Goal: Navigation & Orientation: Understand site structure

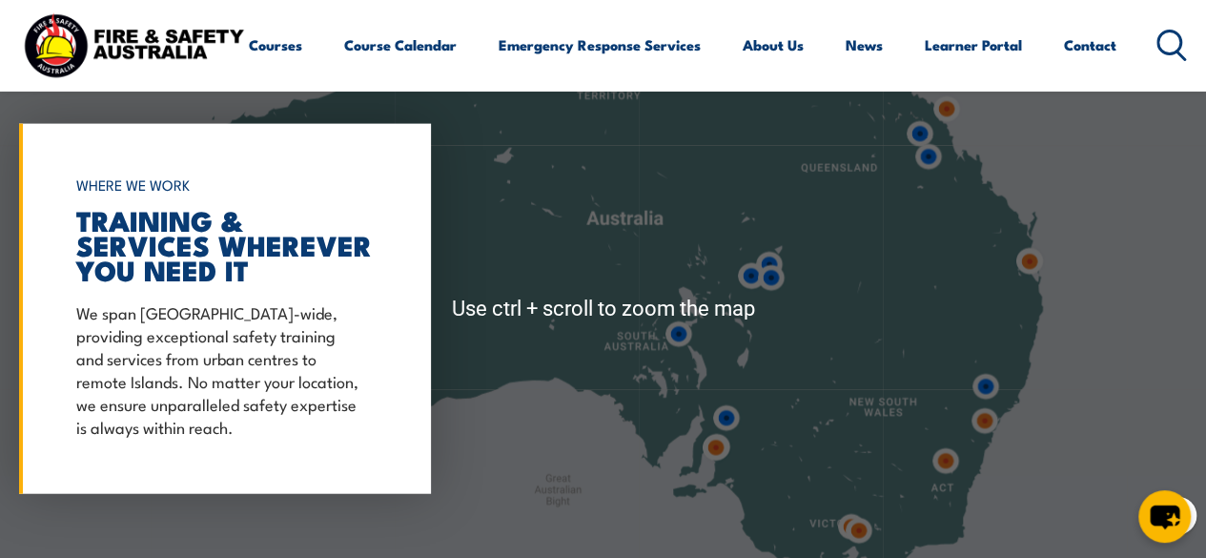
scroll to position [2056, 0]
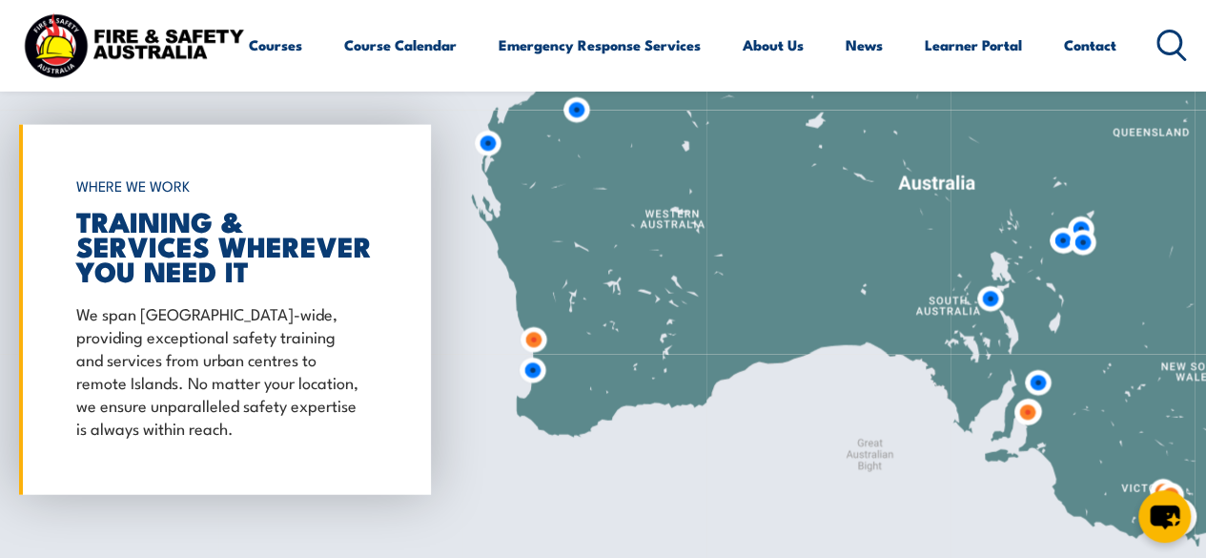
drag, startPoint x: 624, startPoint y: 310, endPoint x: 935, endPoint y: 274, distance: 313.9
click at [935, 274] on div at bounding box center [603, 309] width 1206 height 635
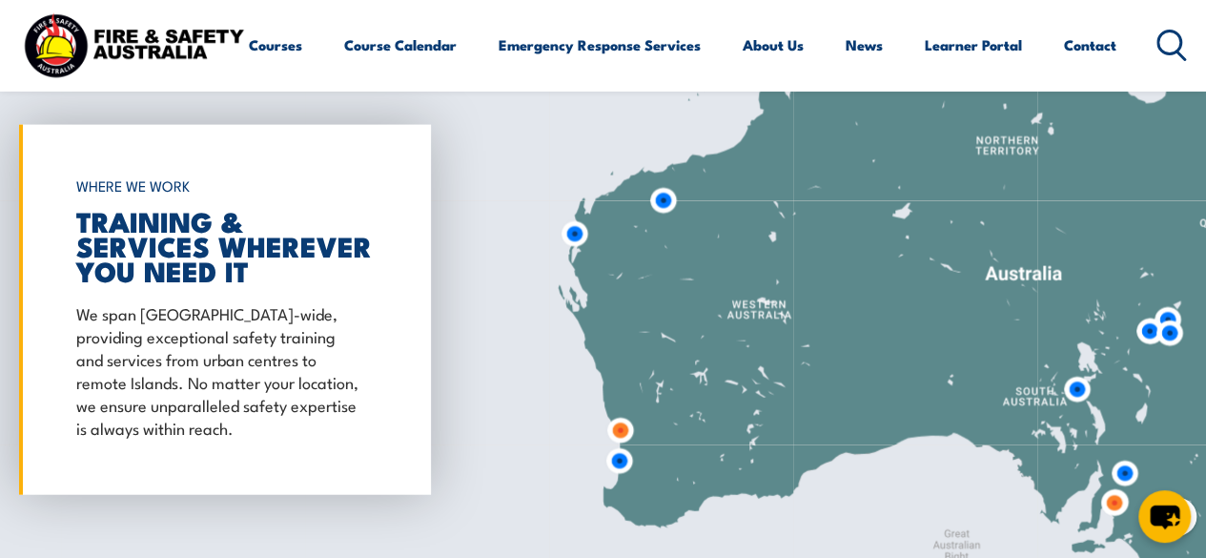
drag, startPoint x: 584, startPoint y: 327, endPoint x: 672, endPoint y: 413, distance: 123.4
click at [671, 418] on div at bounding box center [603, 309] width 1206 height 635
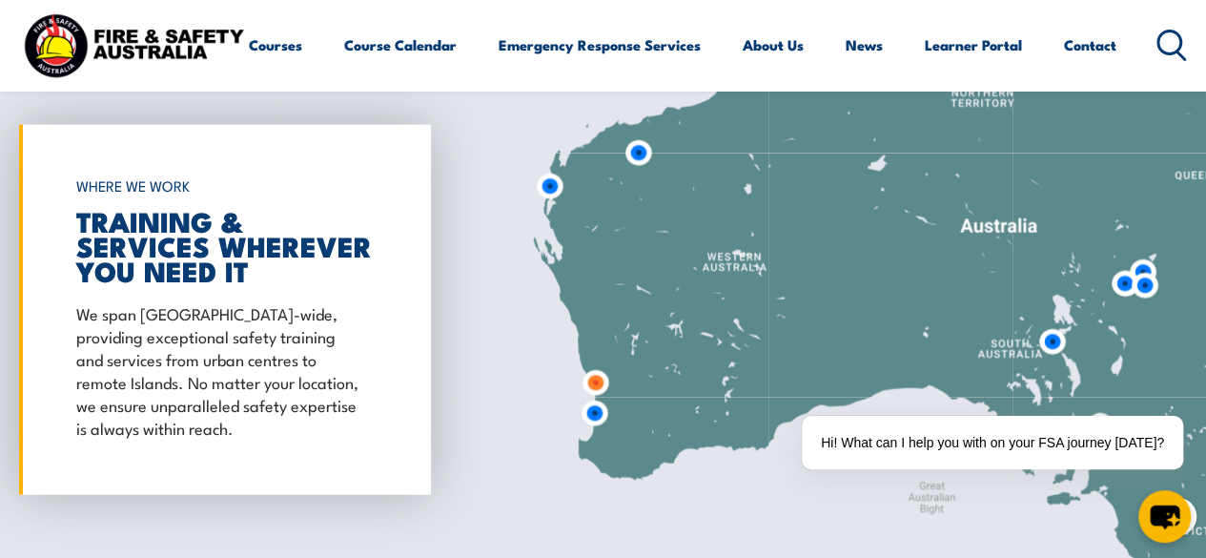
drag, startPoint x: 672, startPoint y: 413, endPoint x: 647, endPoint y: 363, distance: 55.4
click at [647, 363] on div at bounding box center [603, 309] width 1206 height 635
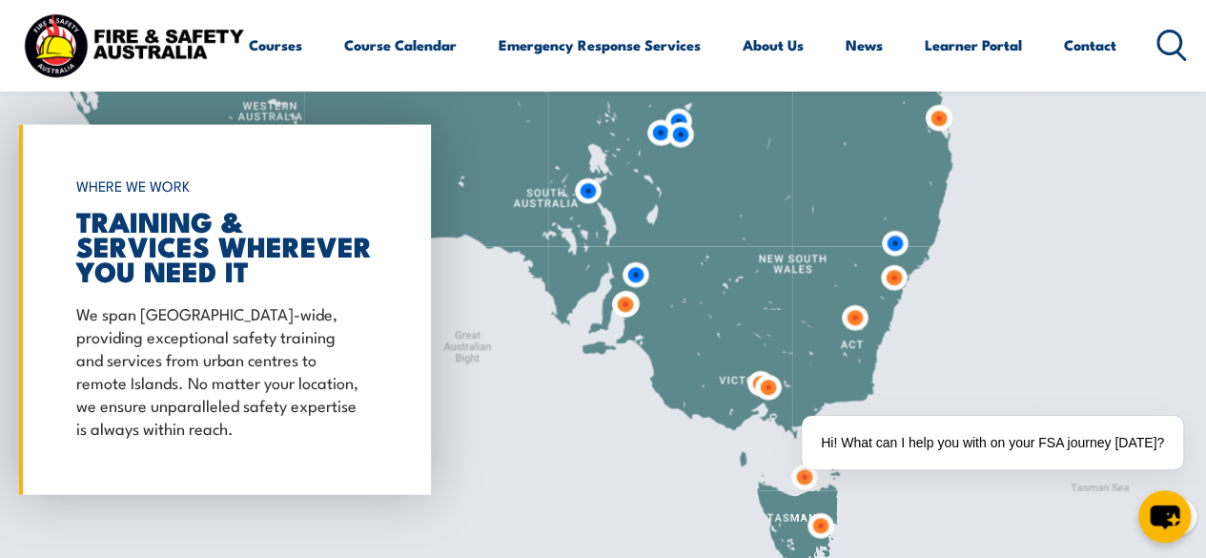
drag, startPoint x: 824, startPoint y: 343, endPoint x: 358, endPoint y: 192, distance: 490.3
click at [358, 192] on div "← Move left → Move right ↑ Move up ↓ Move down + Zoom in - Zoom out Home Jump l…" at bounding box center [603, 309] width 1206 height 635
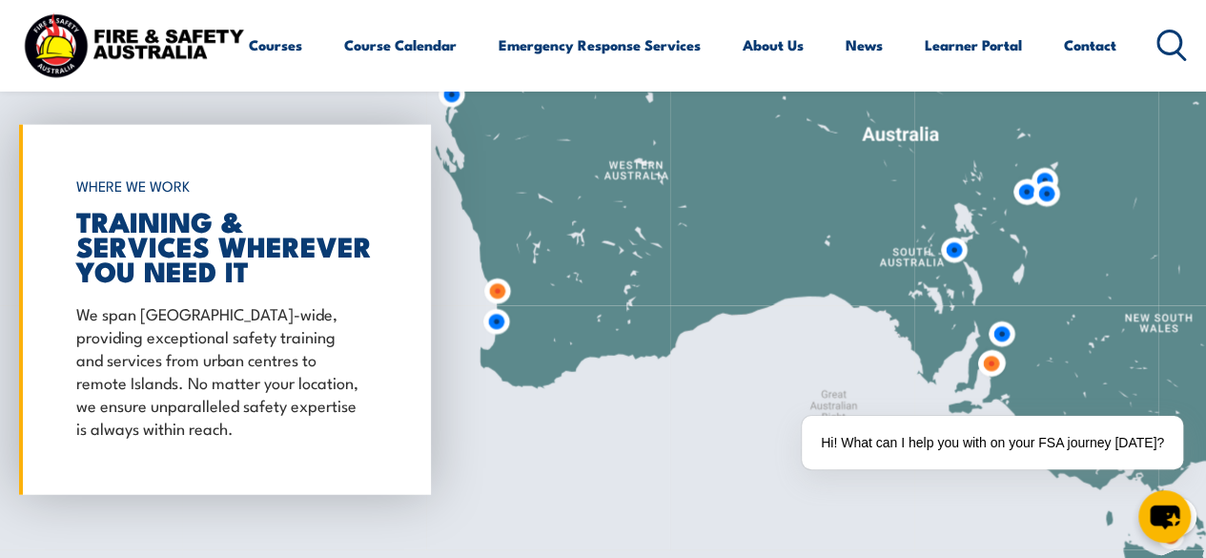
drag, startPoint x: 587, startPoint y: 277, endPoint x: 914, endPoint y: 331, distance: 330.5
click at [914, 331] on div at bounding box center [603, 309] width 1206 height 635
drag, startPoint x: 580, startPoint y: 272, endPoint x: 675, endPoint y: 257, distance: 96.4
click at [675, 257] on div at bounding box center [603, 309] width 1206 height 635
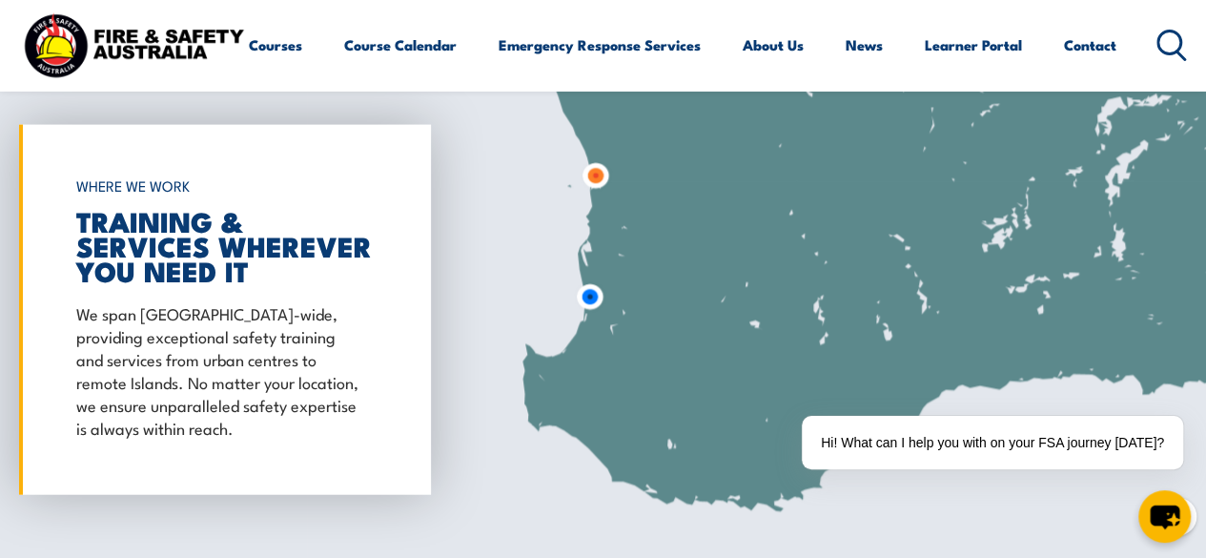
drag, startPoint x: 607, startPoint y: 253, endPoint x: 628, endPoint y: 373, distance: 122.0
click at [628, 373] on div at bounding box center [603, 309] width 1206 height 635
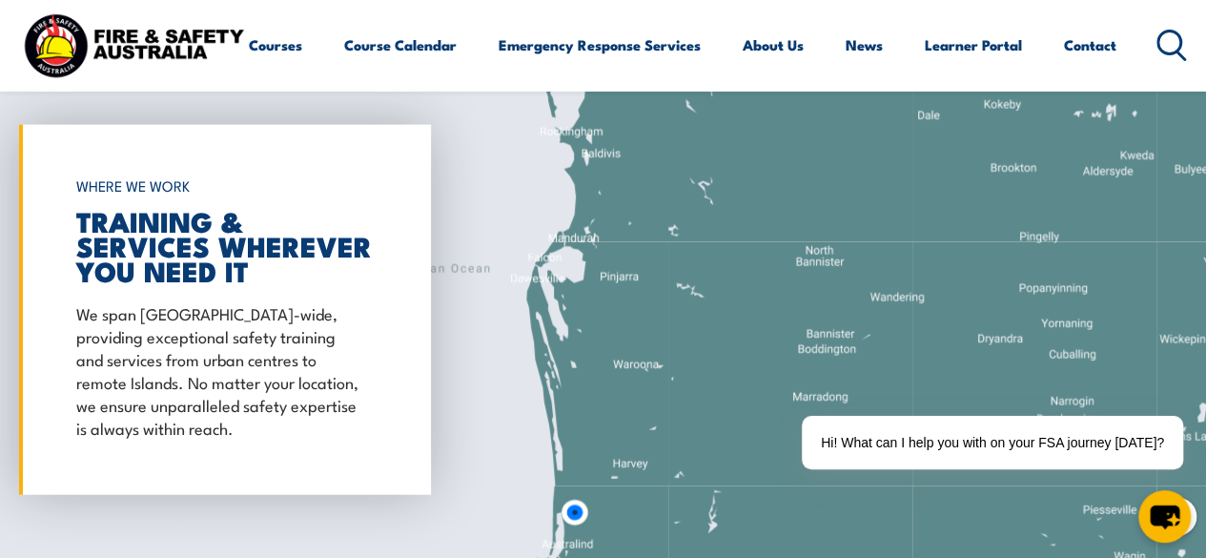
drag, startPoint x: 641, startPoint y: 272, endPoint x: 645, endPoint y: 163, distance: 108.8
click at [645, 163] on div at bounding box center [603, 309] width 1206 height 635
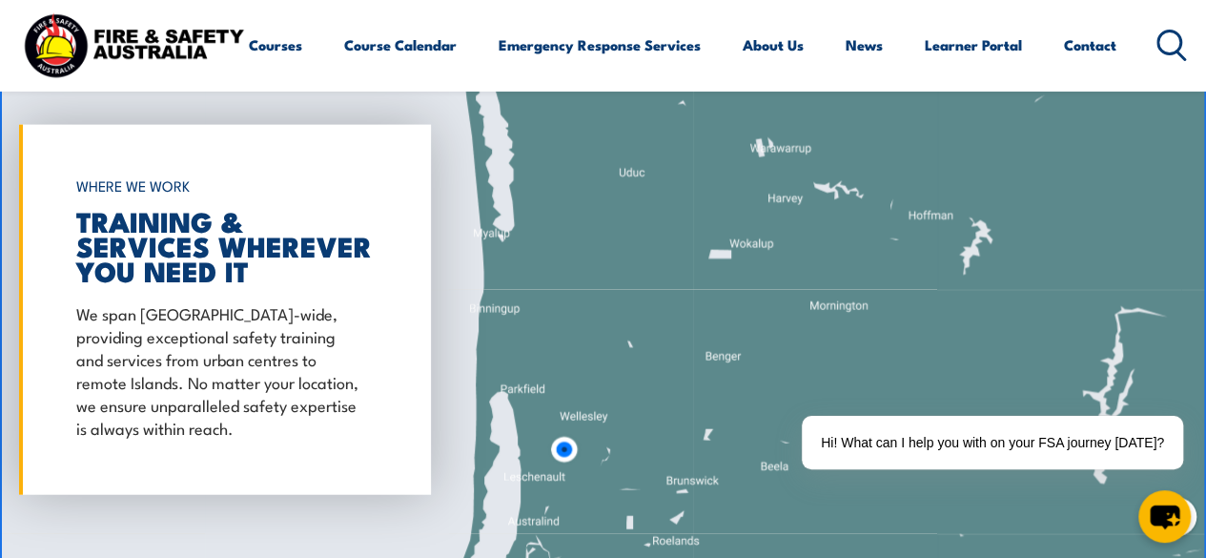
click at [561, 448] on img at bounding box center [563, 449] width 35 height 35
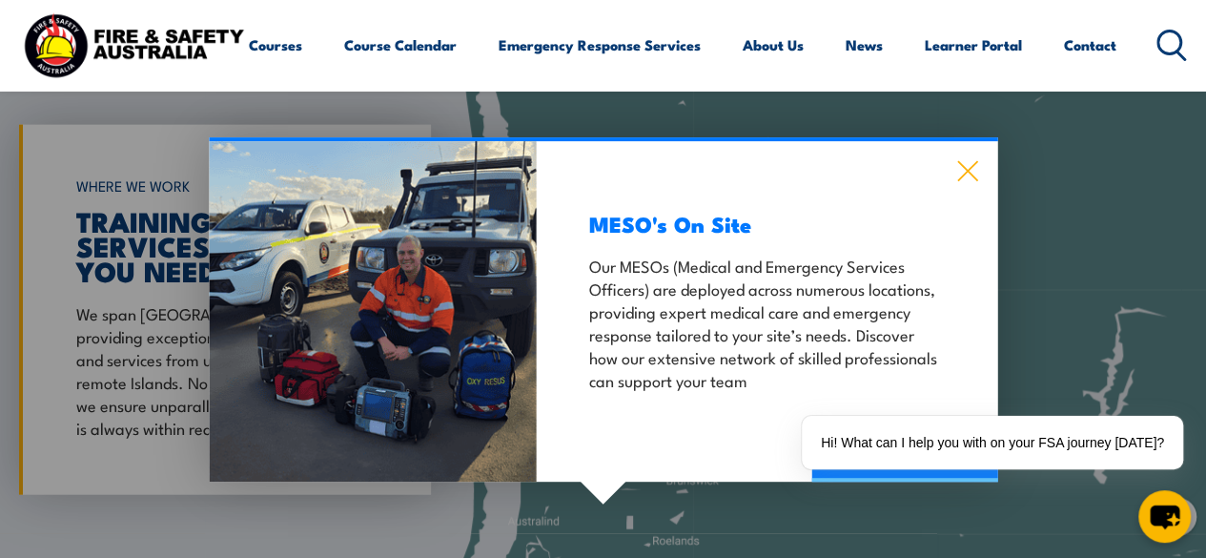
click at [971, 164] on icon at bounding box center [967, 171] width 22 height 21
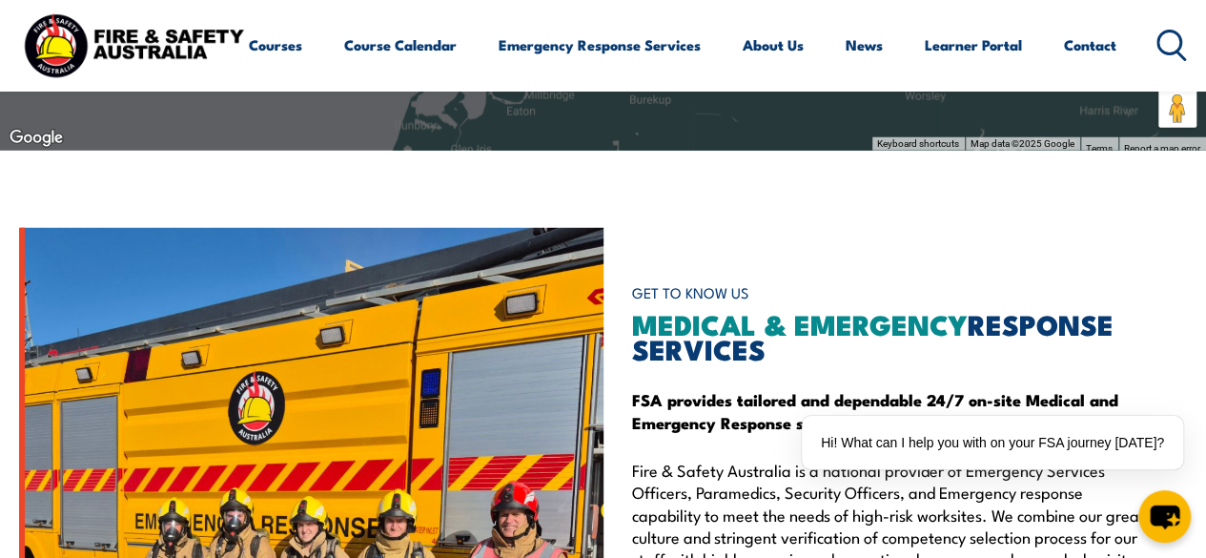
scroll to position [1961, 0]
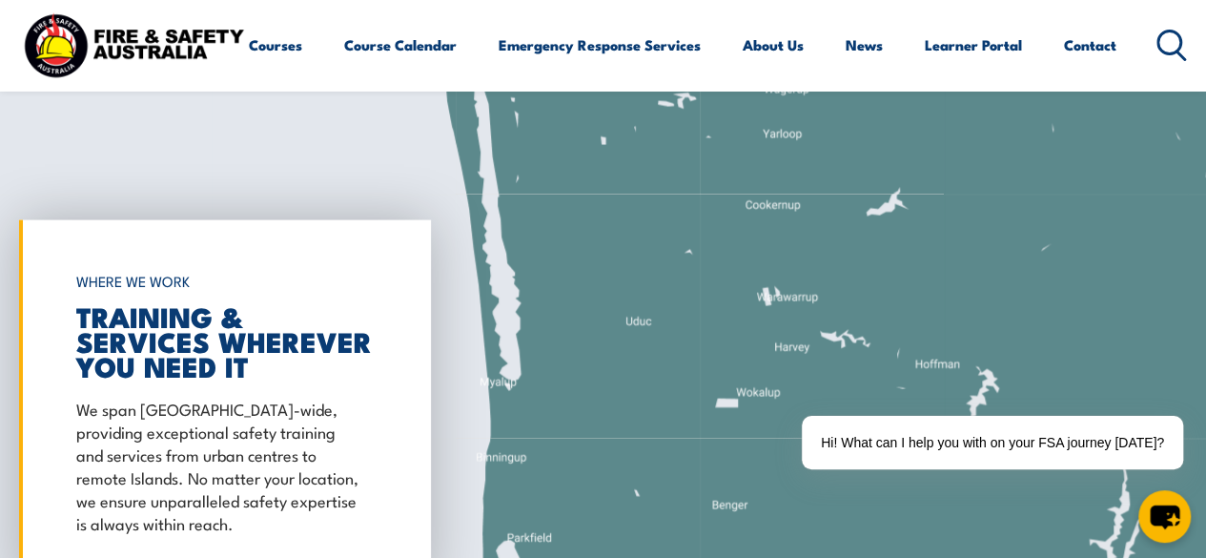
drag, startPoint x: 661, startPoint y: 243, endPoint x: 682, endPoint y: 343, distance: 102.3
click at [682, 343] on div at bounding box center [603, 405] width 1206 height 635
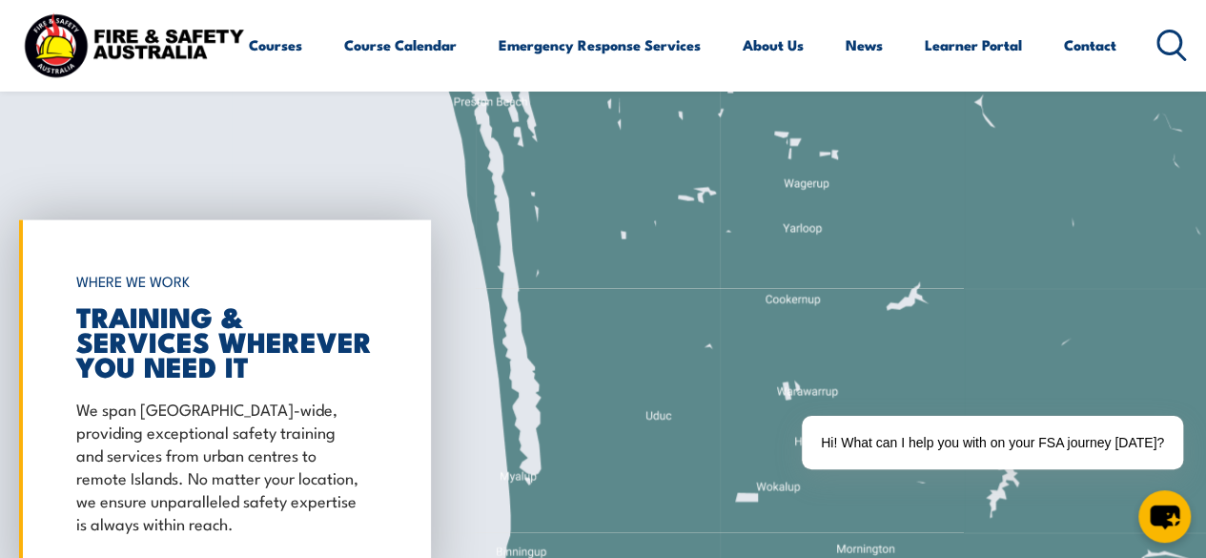
drag, startPoint x: 669, startPoint y: 254, endPoint x: 662, endPoint y: 329, distance: 75.7
click at [651, 504] on div at bounding box center [603, 405] width 1206 height 635
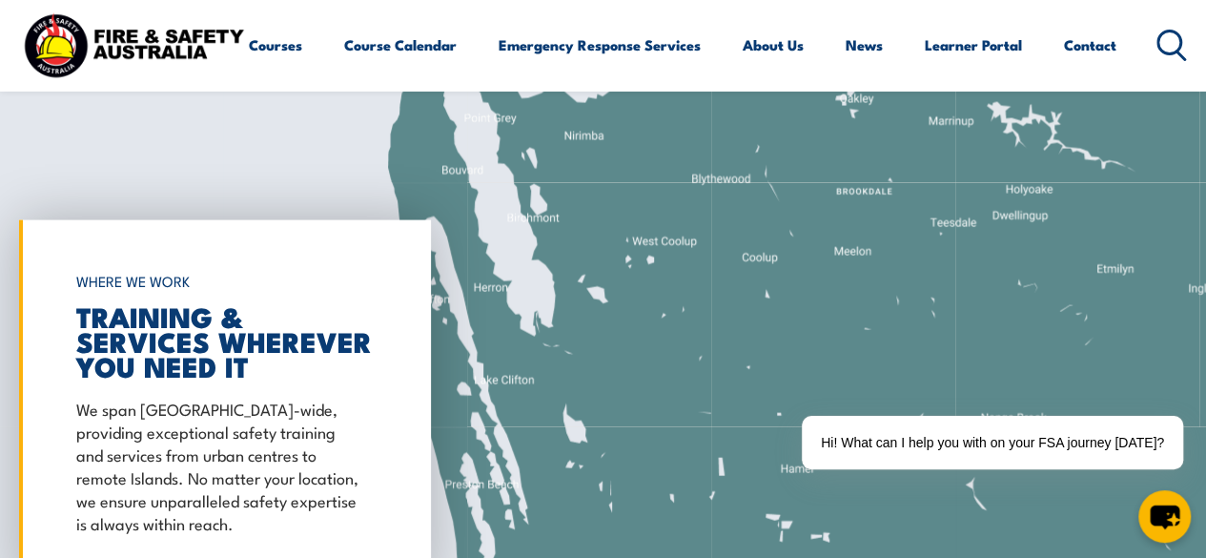
drag, startPoint x: 641, startPoint y: 394, endPoint x: 669, endPoint y: 440, distance: 54.0
click at [664, 521] on div at bounding box center [603, 405] width 1206 height 635
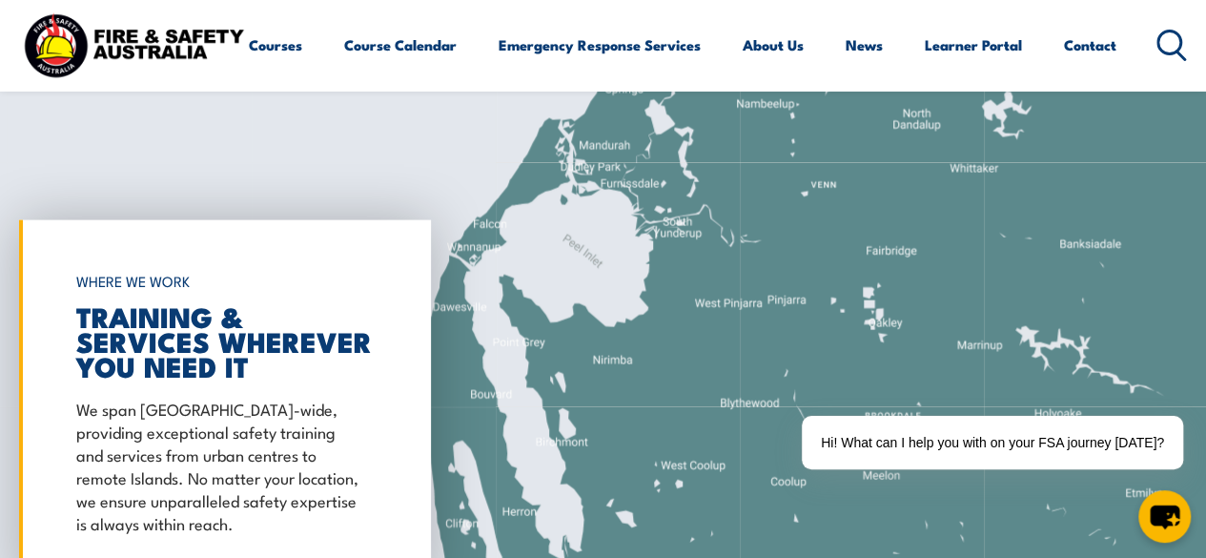
drag, startPoint x: 600, startPoint y: 312, endPoint x: 597, endPoint y: 575, distance: 263.2
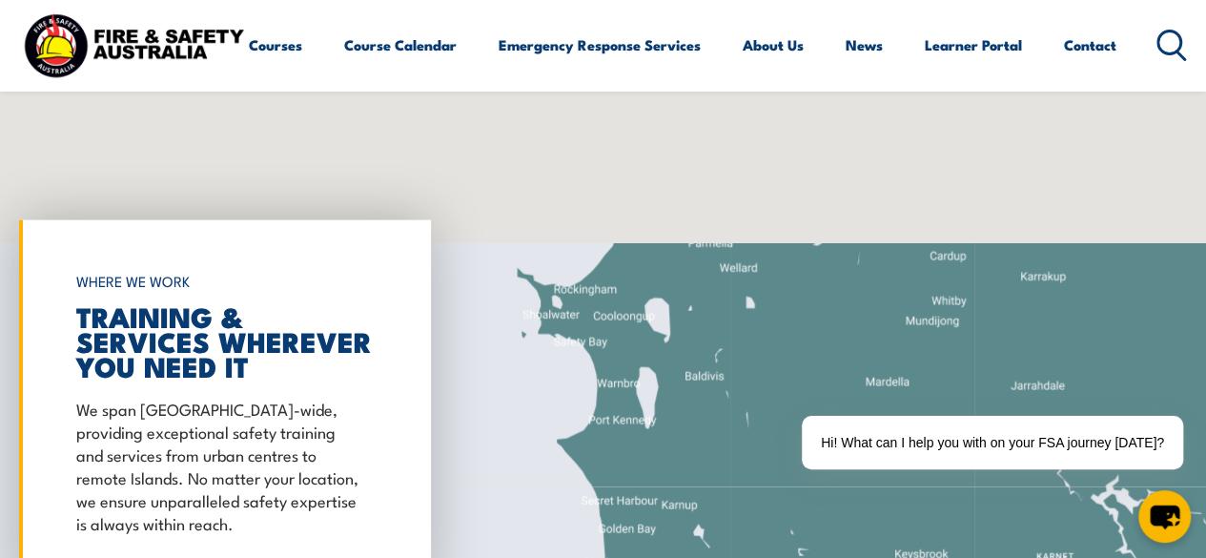
drag, startPoint x: 664, startPoint y: 330, endPoint x: 674, endPoint y: 476, distance: 146.3
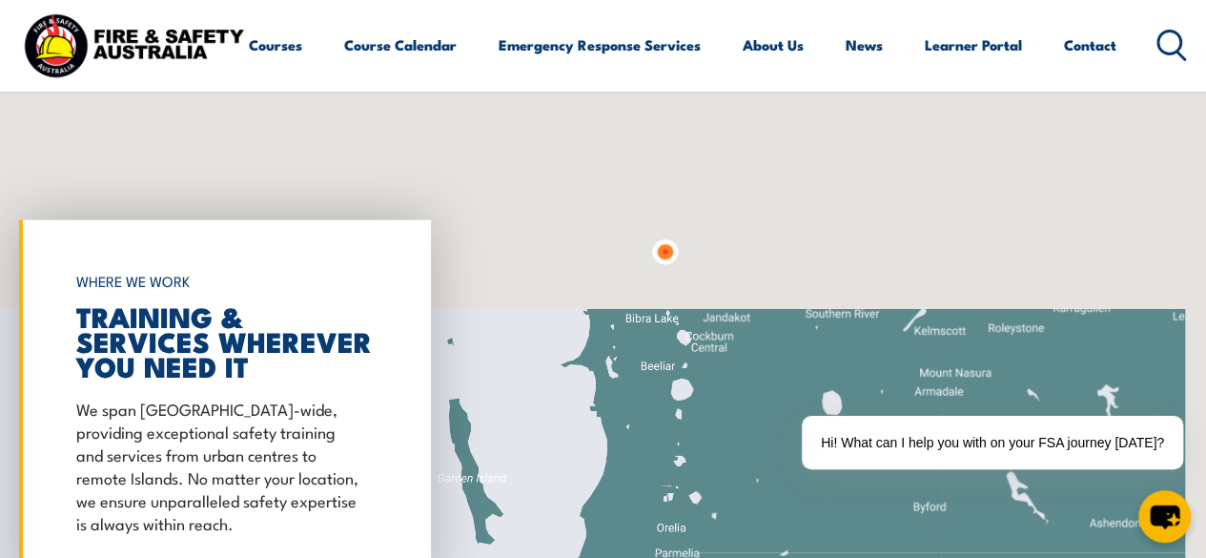
drag, startPoint x: 692, startPoint y: 308, endPoint x: 638, endPoint y: 405, distance: 111.4
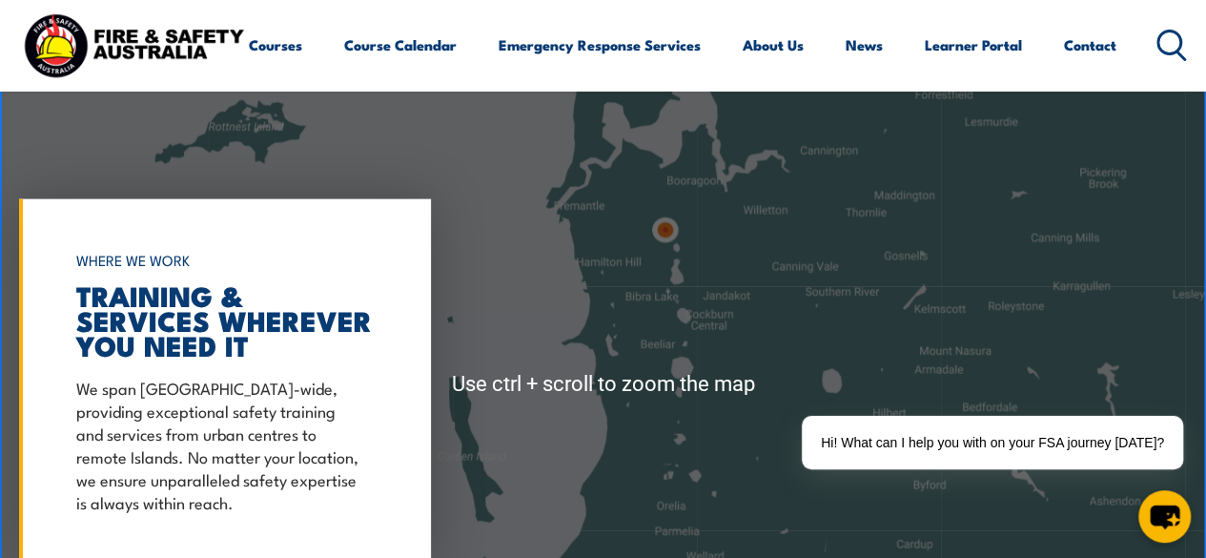
scroll to position [1865, 0]
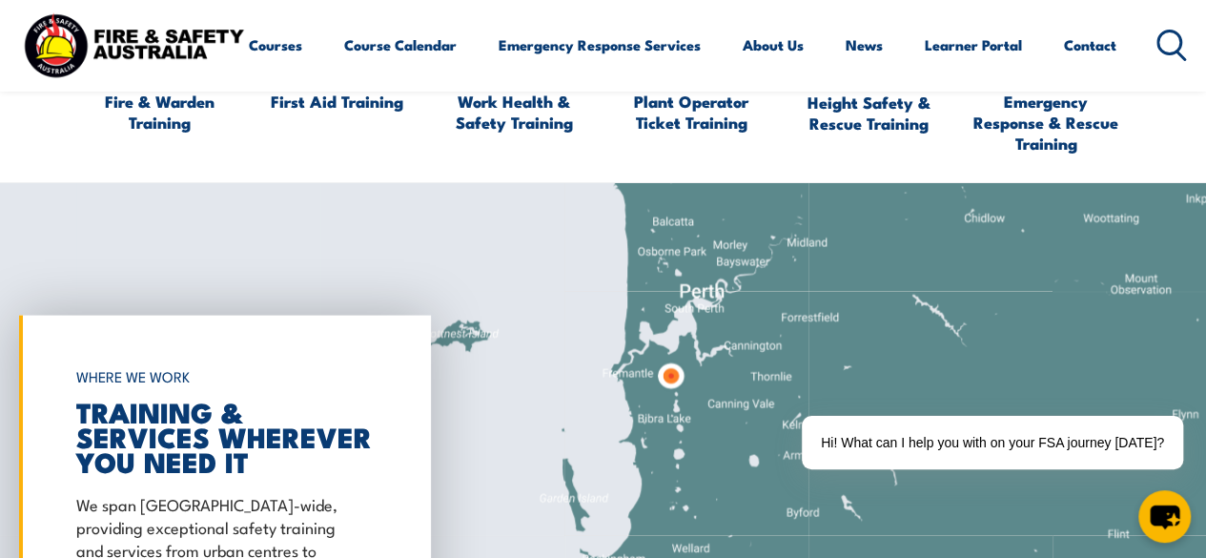
drag, startPoint x: 729, startPoint y: 304, endPoint x: 730, endPoint y: 376, distance: 71.5
click at [730, 376] on div at bounding box center [603, 500] width 1206 height 635
click at [669, 380] on img at bounding box center [670, 376] width 35 height 35
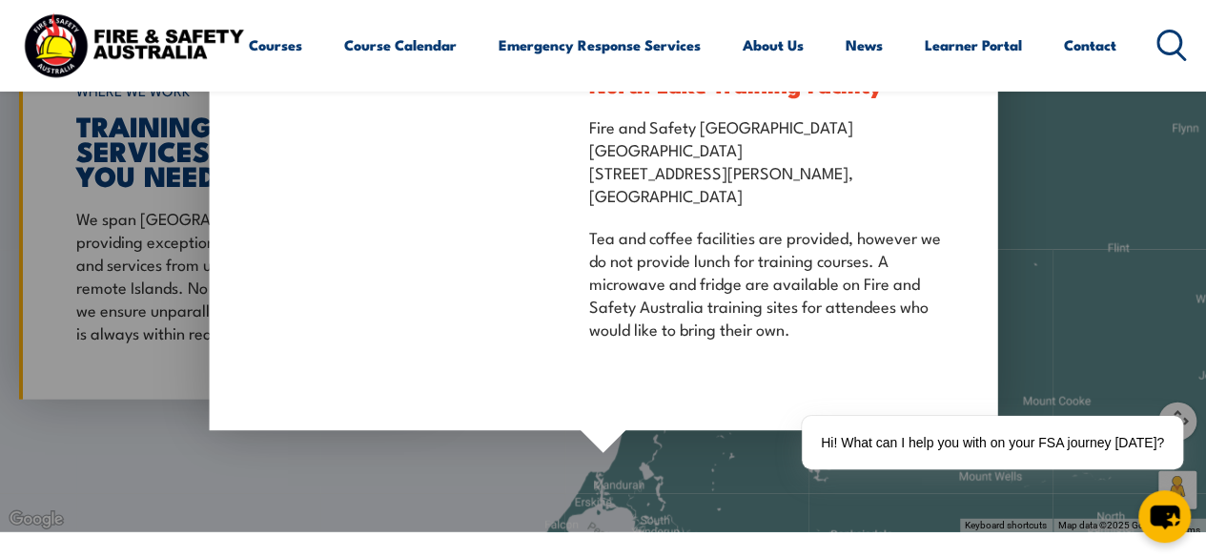
scroll to position [2056, 0]
